Goal: Task Accomplishment & Management: Manage account settings

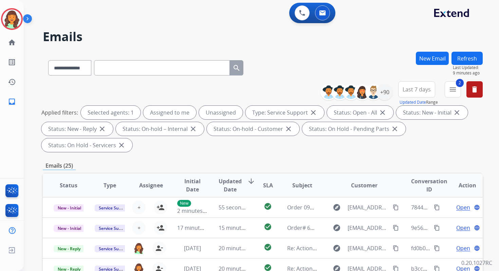
select select "**********"
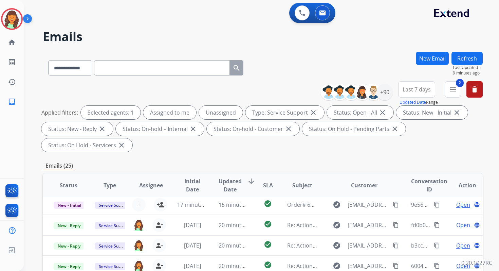
scroll to position [165, 0]
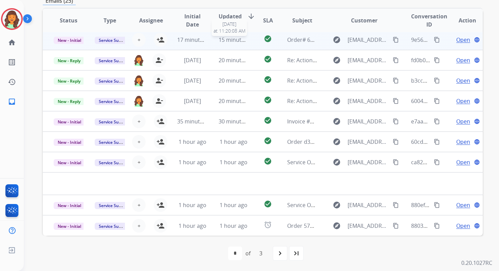
click at [234, 40] on span "15 minutes ago" at bounding box center [238, 39] width 39 height 7
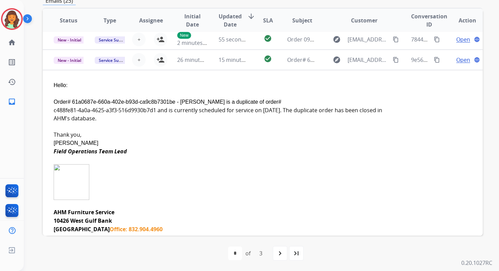
scroll to position [0, 0]
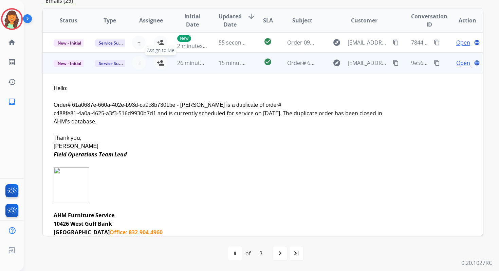
click at [164, 63] on button "person_add Assign to Me" at bounding box center [161, 63] width 14 height 14
click at [77, 62] on span "New - Initial" at bounding box center [70, 63] width 32 height 7
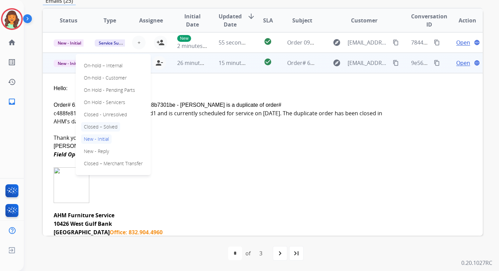
click at [104, 126] on p "Closed – Solved" at bounding box center [100, 127] width 39 height 10
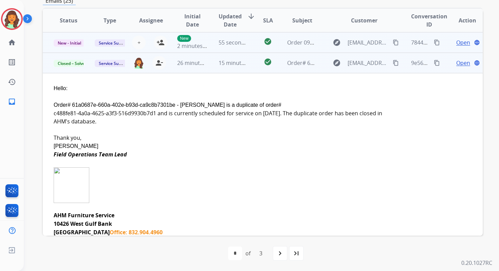
click at [224, 52] on td "55 seconds ago" at bounding box center [228, 42] width 41 height 20
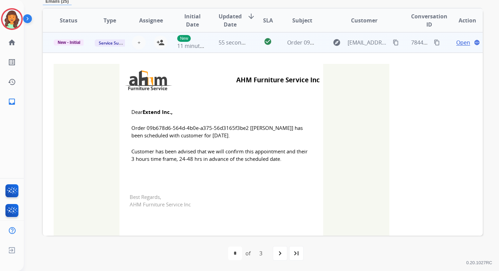
scroll to position [163, 0]
click at [164, 43] on button "person_add Assign to Me" at bounding box center [161, 43] width 14 height 14
click at [72, 43] on span "New - Initial" at bounding box center [69, 43] width 31 height 6
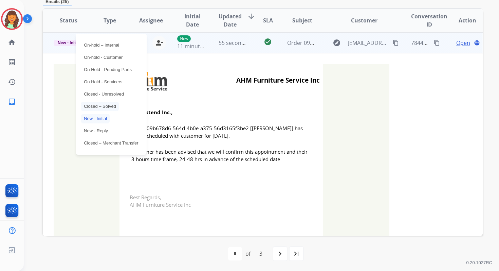
click at [104, 105] on p "Closed – Solved" at bounding box center [100, 107] width 38 height 10
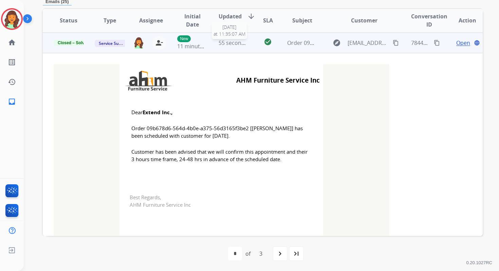
click at [237, 39] on span "55 seconds ago" at bounding box center [239, 42] width 40 height 7
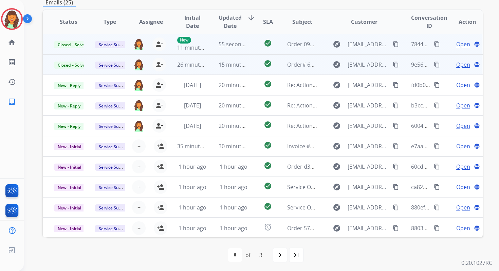
scroll to position [163, 0]
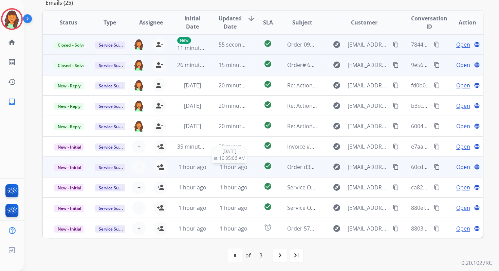
click at [240, 166] on span "1 hour ago" at bounding box center [234, 166] width 28 height 7
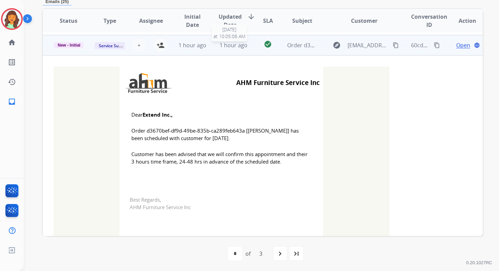
scroll to position [122, 0]
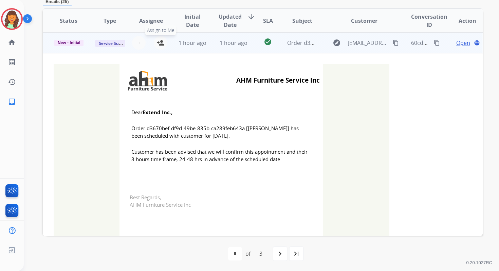
click at [159, 43] on mat-icon "person_add" at bounding box center [161, 43] width 8 height 8
click at [72, 43] on span "New - Initial" at bounding box center [69, 43] width 31 height 6
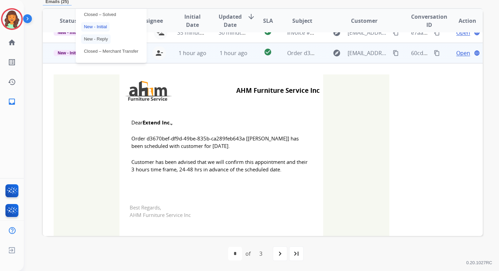
scroll to position [100, 0]
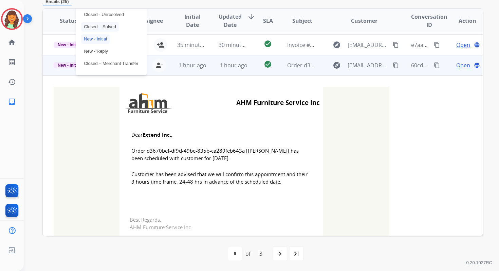
click at [91, 31] on p "Closed – Solved" at bounding box center [100, 27] width 38 height 10
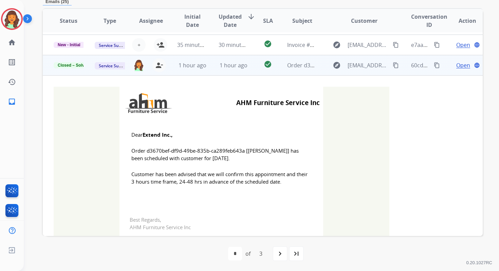
click at [233, 66] on span "1 hour ago" at bounding box center [234, 64] width 28 height 7
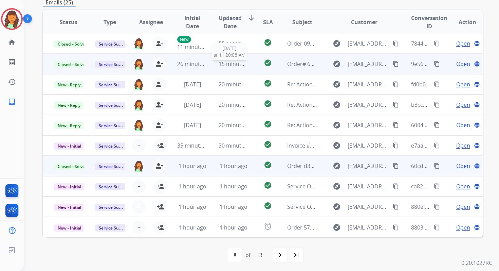
scroll to position [163, 0]
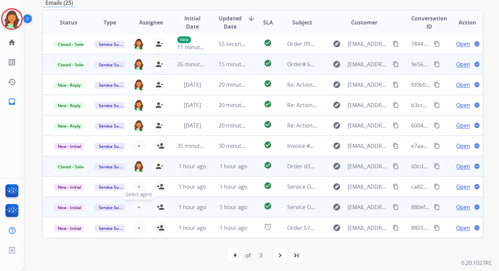
click at [136, 206] on button "+ Select agent" at bounding box center [139, 207] width 14 height 14
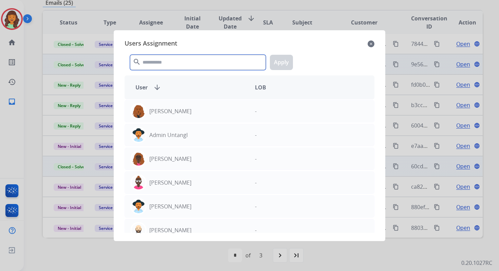
click at [184, 55] on input "text" at bounding box center [198, 62] width 136 height 15
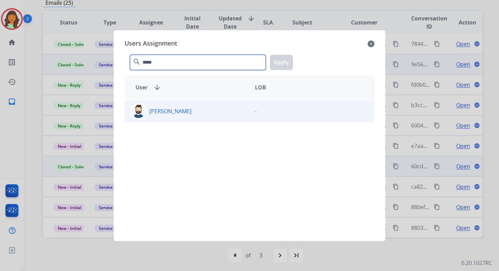
type input "*****"
click at [192, 108] on div "[PERSON_NAME]" at bounding box center [187, 111] width 125 height 16
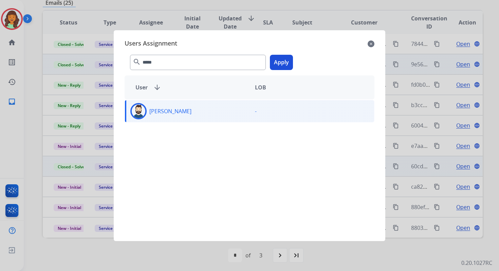
click at [286, 64] on button "Apply" at bounding box center [281, 62] width 23 height 15
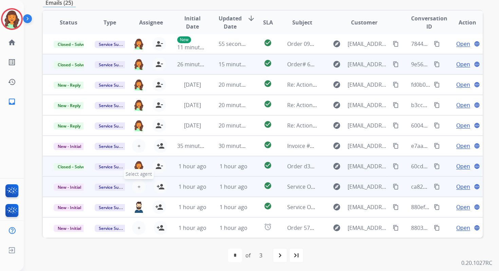
click at [139, 184] on button "+ Select agent" at bounding box center [139, 187] width 14 height 14
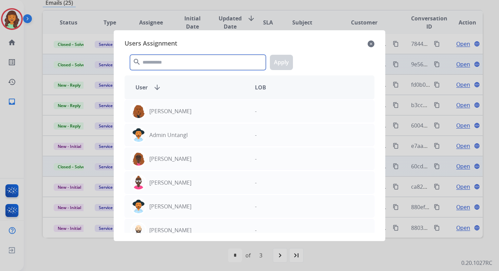
click at [191, 64] on input "text" at bounding box center [198, 62] width 136 height 15
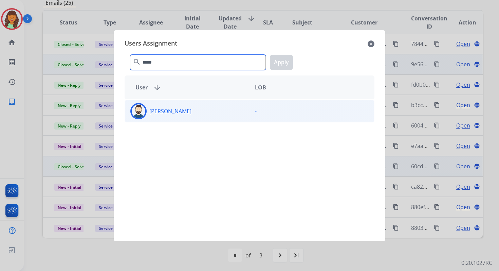
type input "*****"
click at [201, 118] on div "[PERSON_NAME]" at bounding box center [187, 111] width 125 height 16
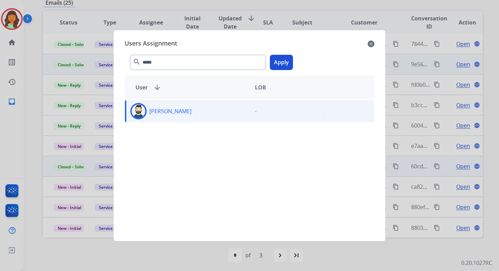
click at [283, 63] on button "Apply" at bounding box center [281, 62] width 23 height 15
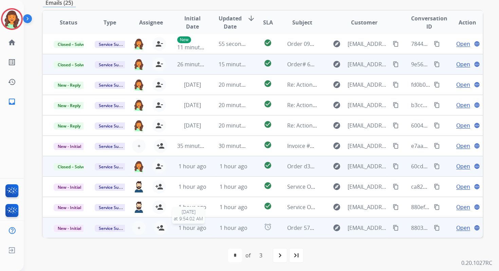
click at [197, 231] on div "1 hour ago" at bounding box center [192, 227] width 30 height 8
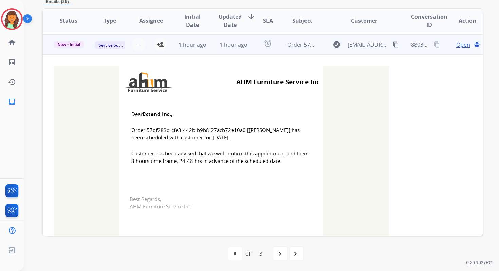
scroll to position [183, 0]
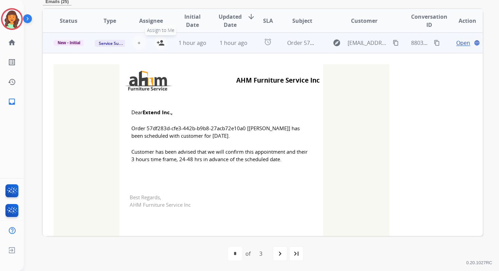
click at [161, 42] on mat-icon "person_add" at bounding box center [161, 43] width 8 height 8
click at [69, 42] on span "New - Initial" at bounding box center [69, 43] width 31 height 6
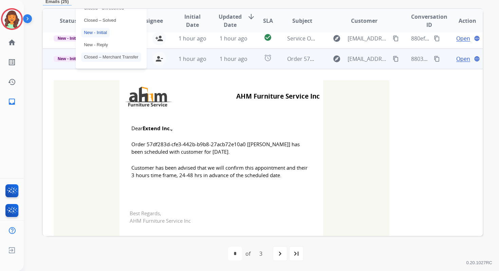
scroll to position [151, 0]
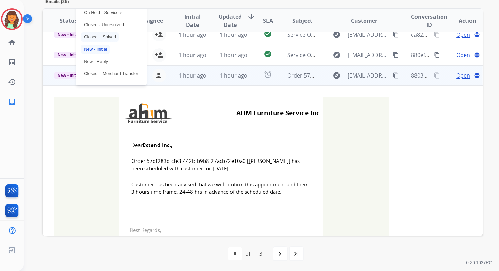
click at [95, 37] on p "Closed – Solved" at bounding box center [100, 37] width 38 height 10
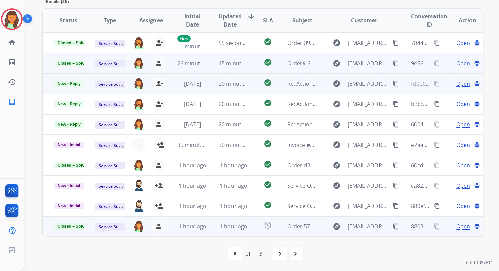
scroll to position [0, 0]
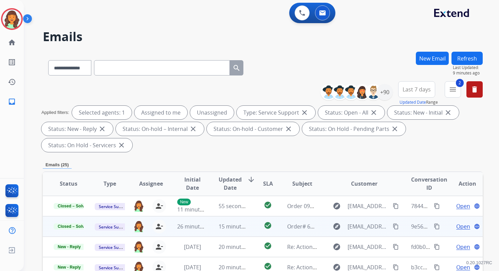
click at [471, 55] on button "Refresh" at bounding box center [467, 58] width 31 height 13
